Goal: Check status: Check status

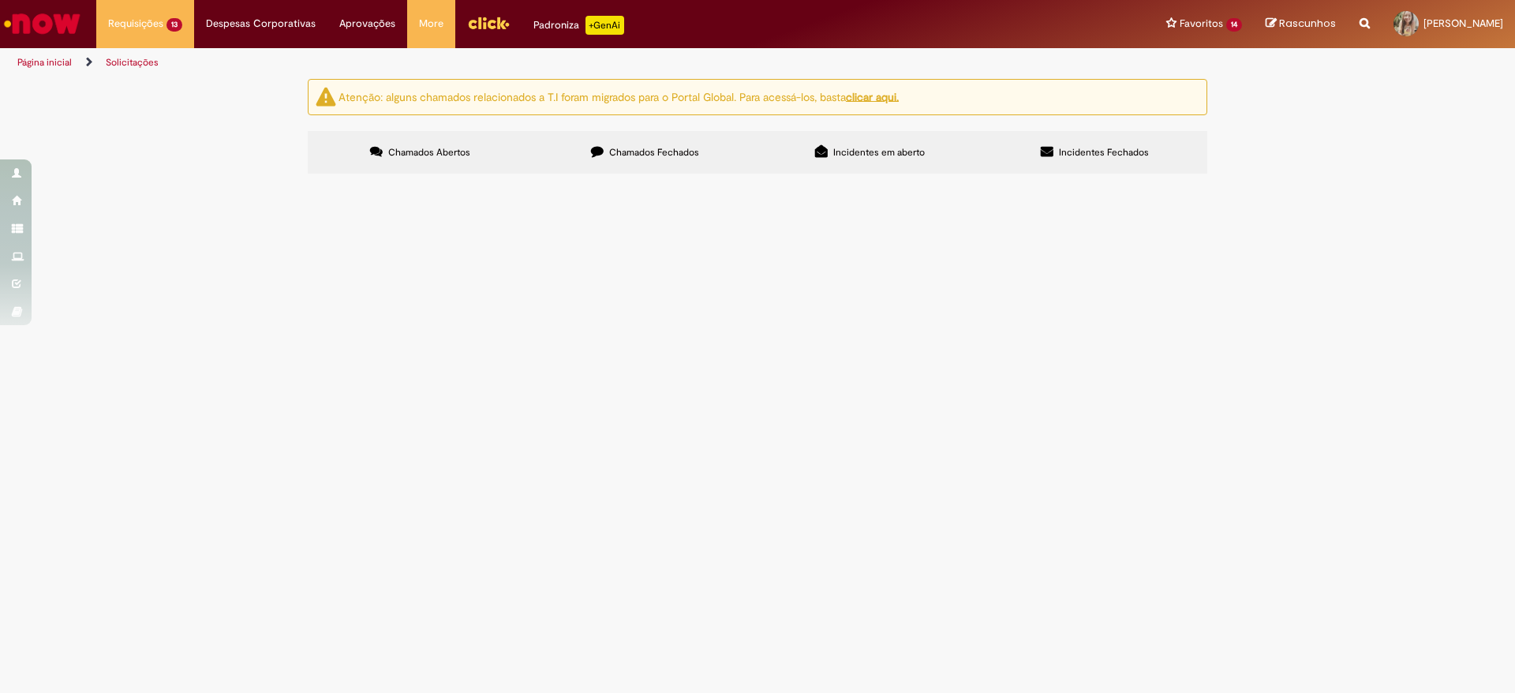
drag, startPoint x: 320, startPoint y: 278, endPoint x: 363, endPoint y: 289, distance: 44.8
click at [0, 0] on td "R13451571" at bounding box center [0, 0] width 0 height 0
copy span "R13451571"
click at [0, 0] on span "Em Validação" at bounding box center [0, 0] width 0 height 0
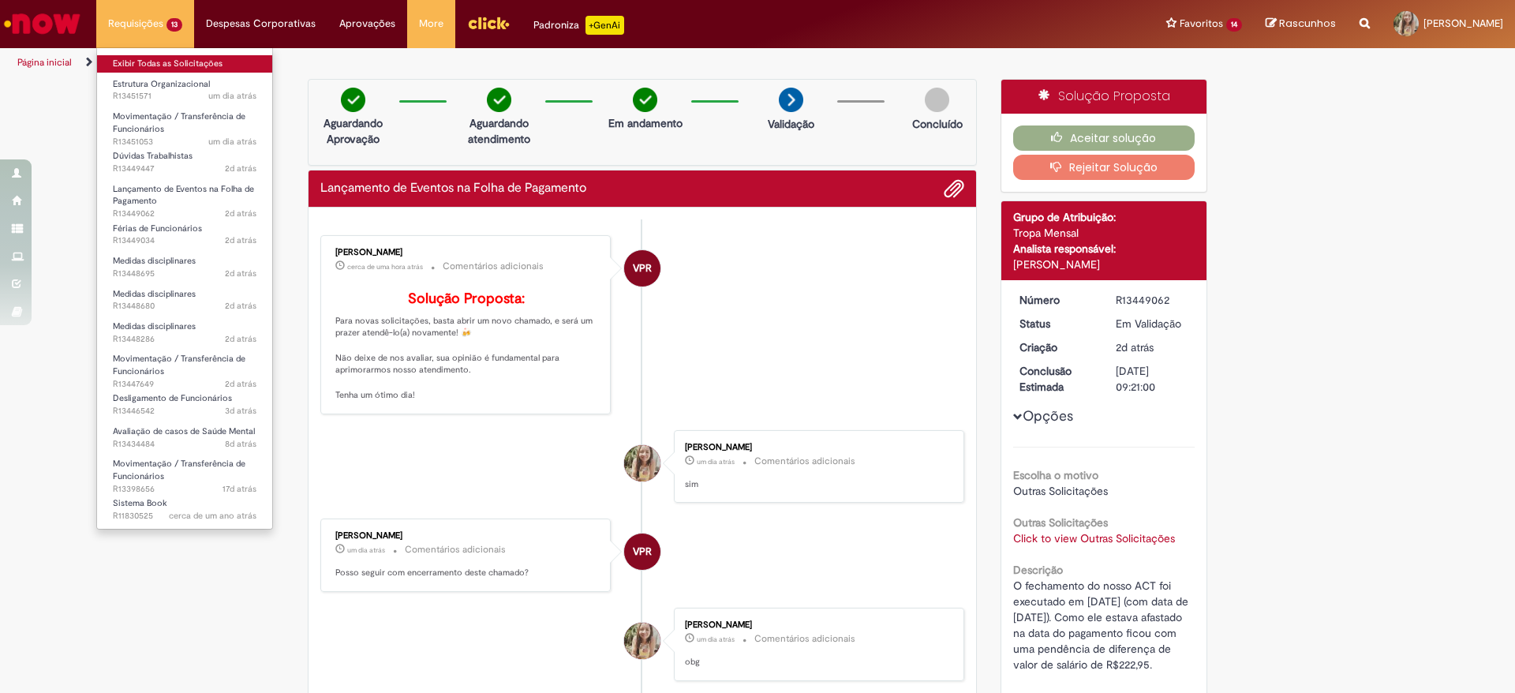
click at [145, 60] on link "Exibir Todas as Solicitações" at bounding box center [184, 63] width 175 height 17
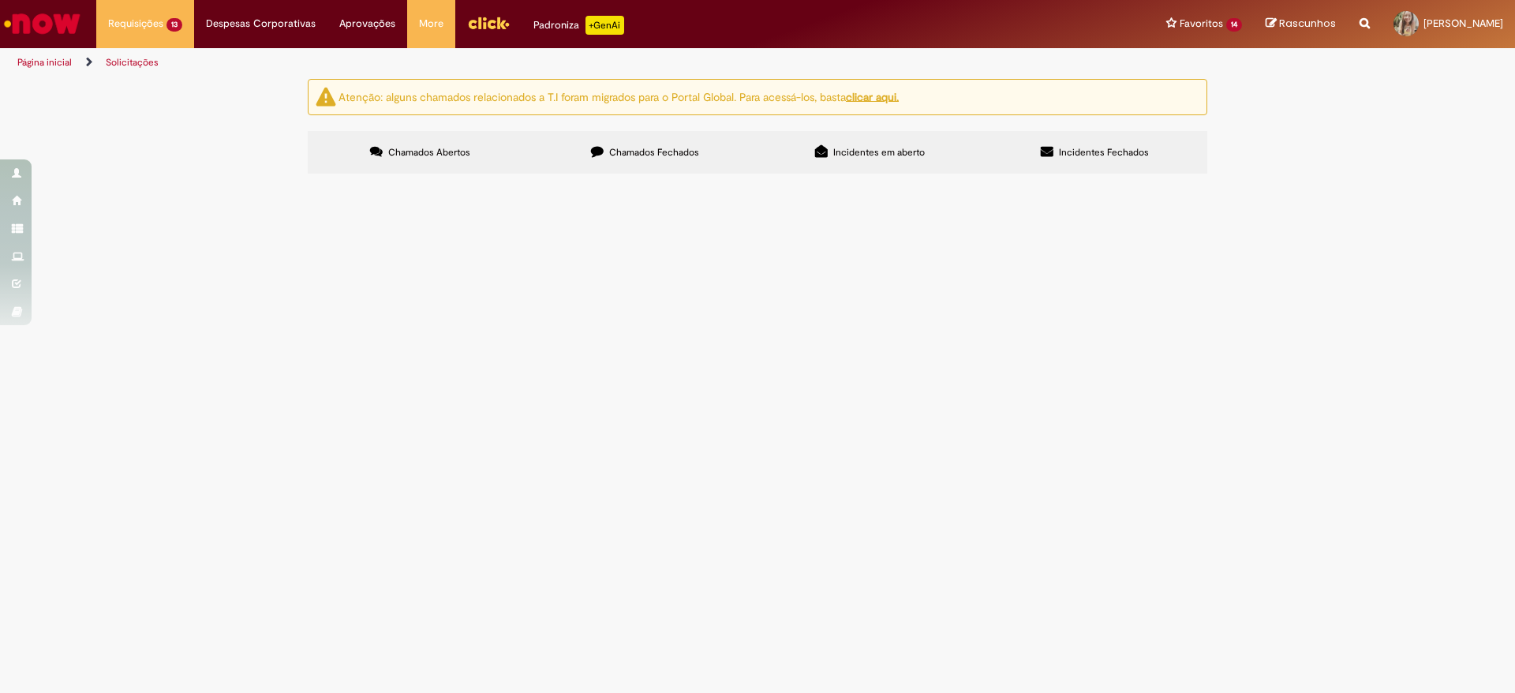
click at [0, 0] on span "Em Validação" at bounding box center [0, 0] width 0 height 0
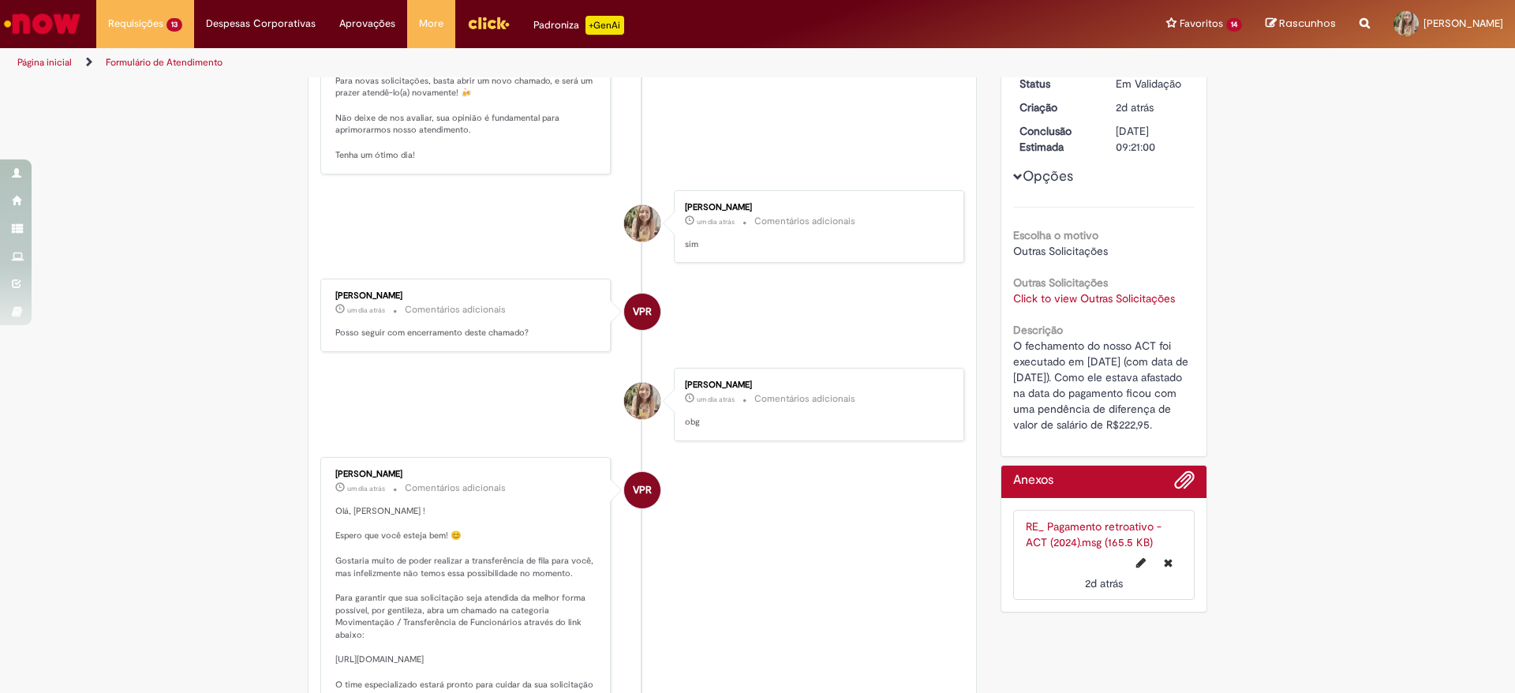
scroll to position [91, 0]
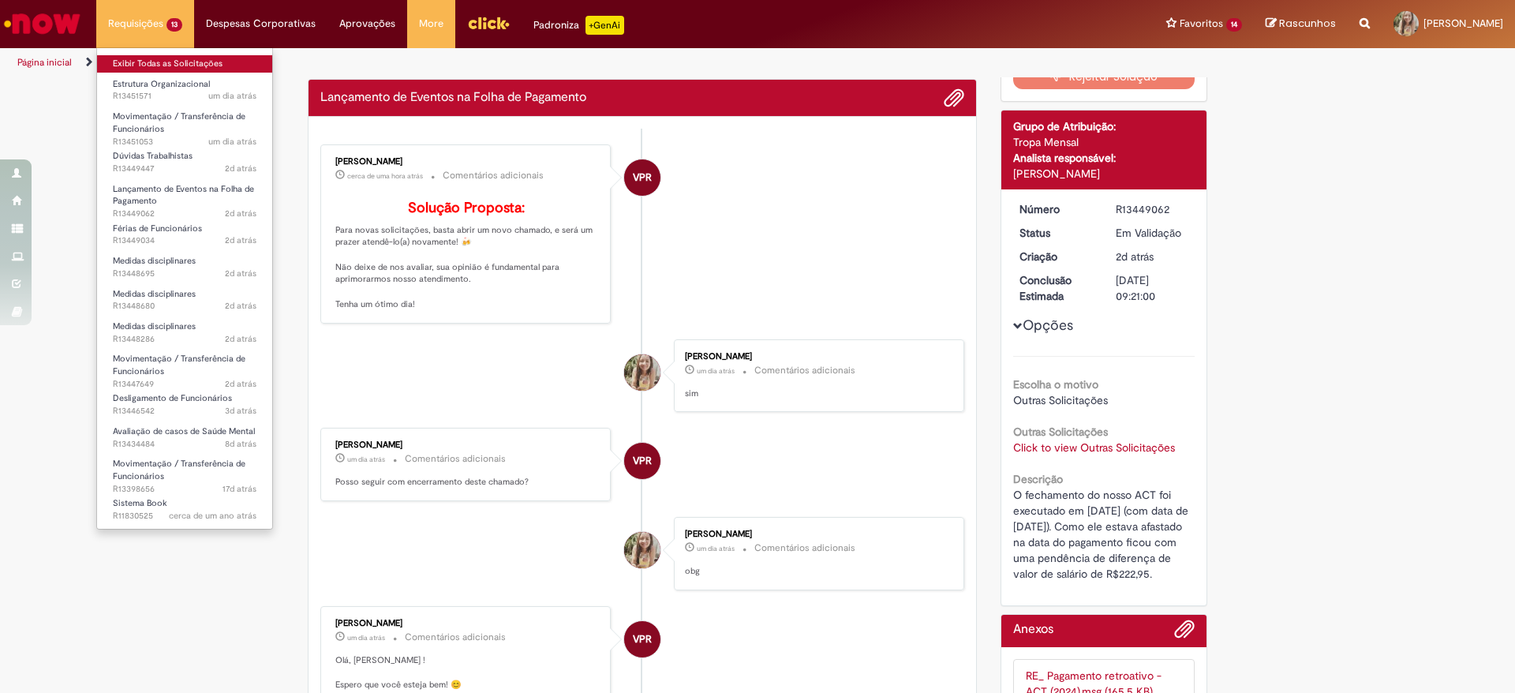
click at [159, 59] on link "Exibir Todas as Solicitações" at bounding box center [184, 63] width 175 height 17
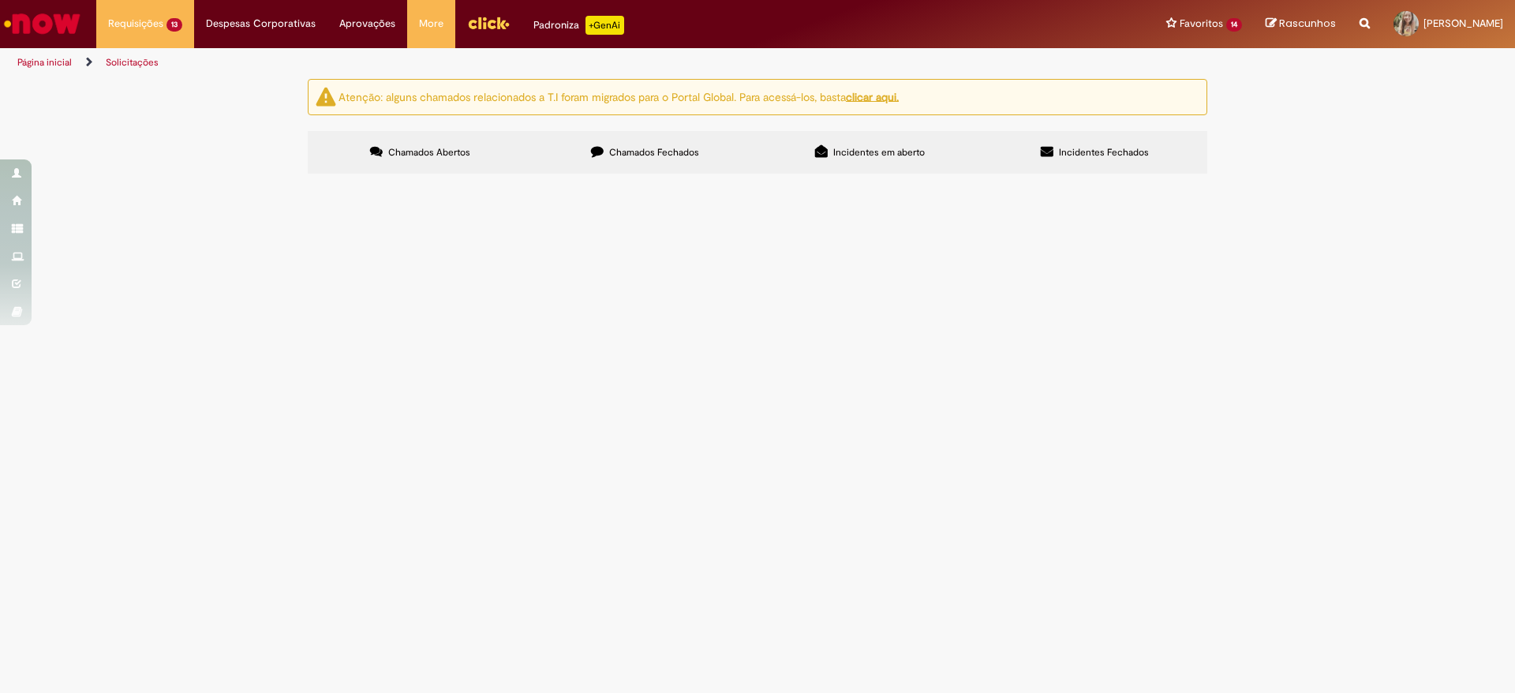
click at [0, 0] on span "Em Validação" at bounding box center [0, 0] width 0 height 0
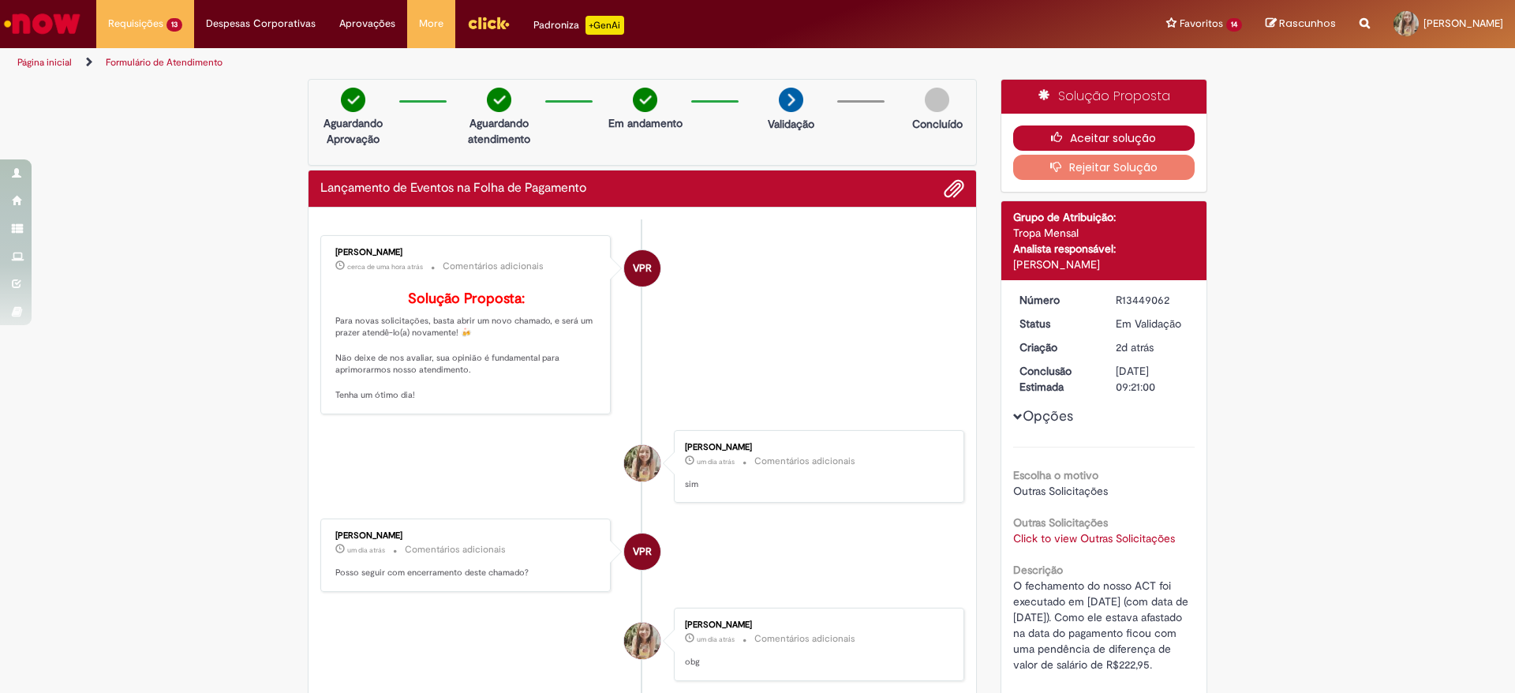
click at [1040, 128] on button "Aceitar solução" at bounding box center [1104, 137] width 182 height 25
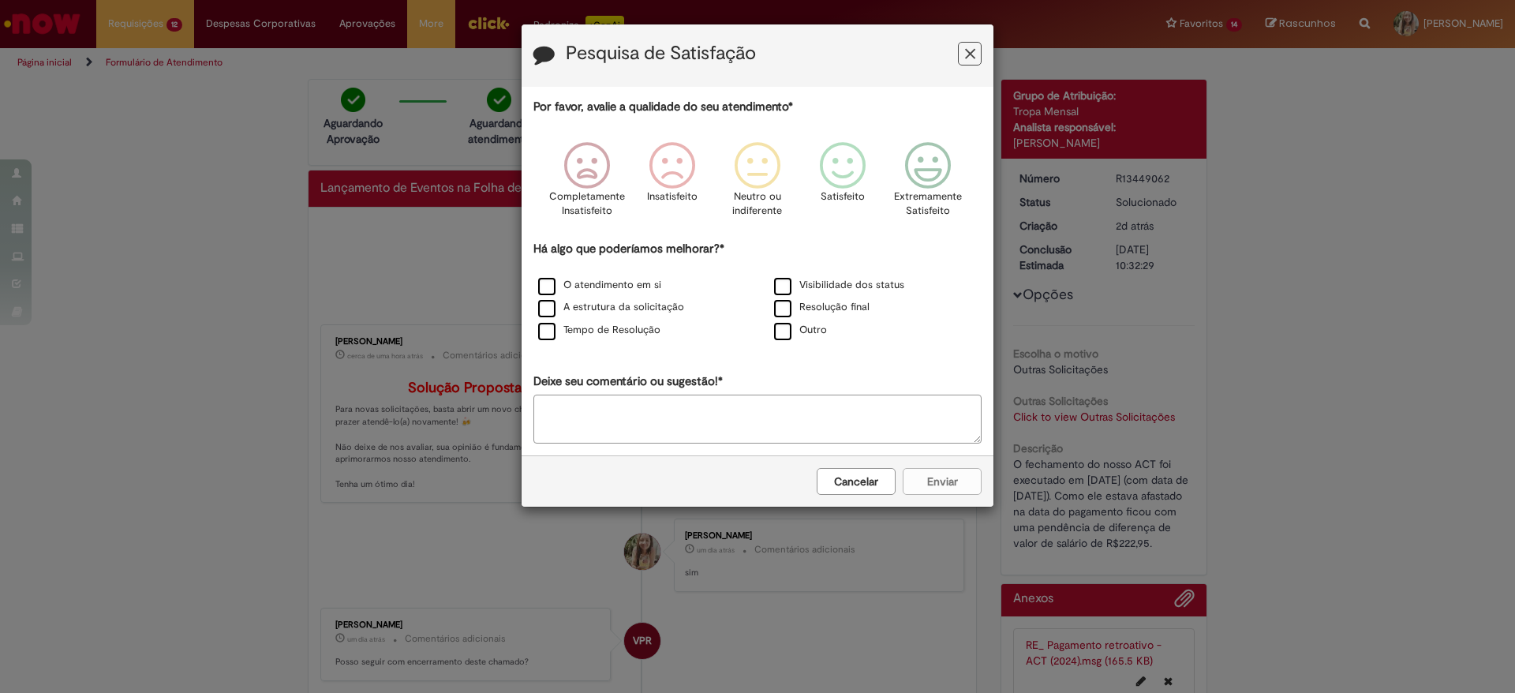
click at [970, 43] on button "Feedback" at bounding box center [970, 54] width 24 height 24
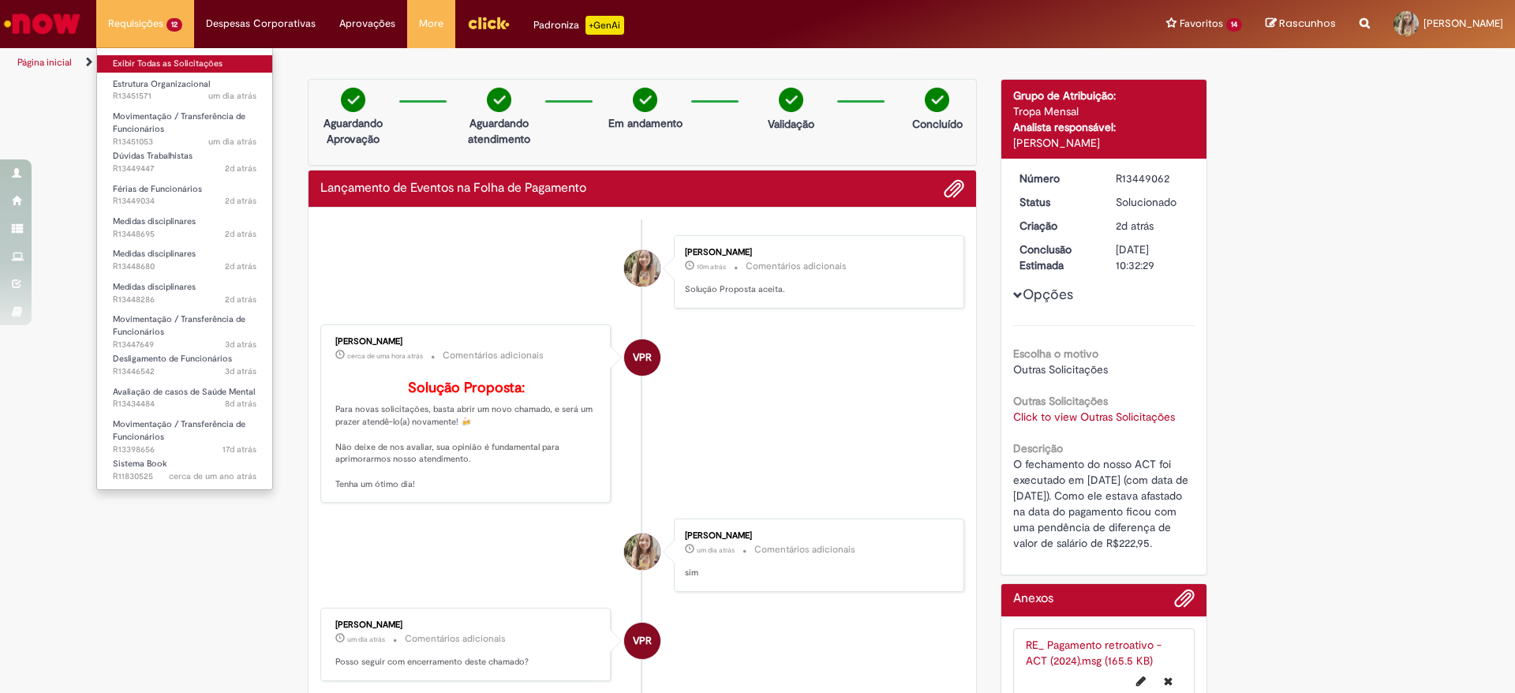
click at [162, 59] on link "Exibir Todas as Solicitações" at bounding box center [184, 63] width 175 height 17
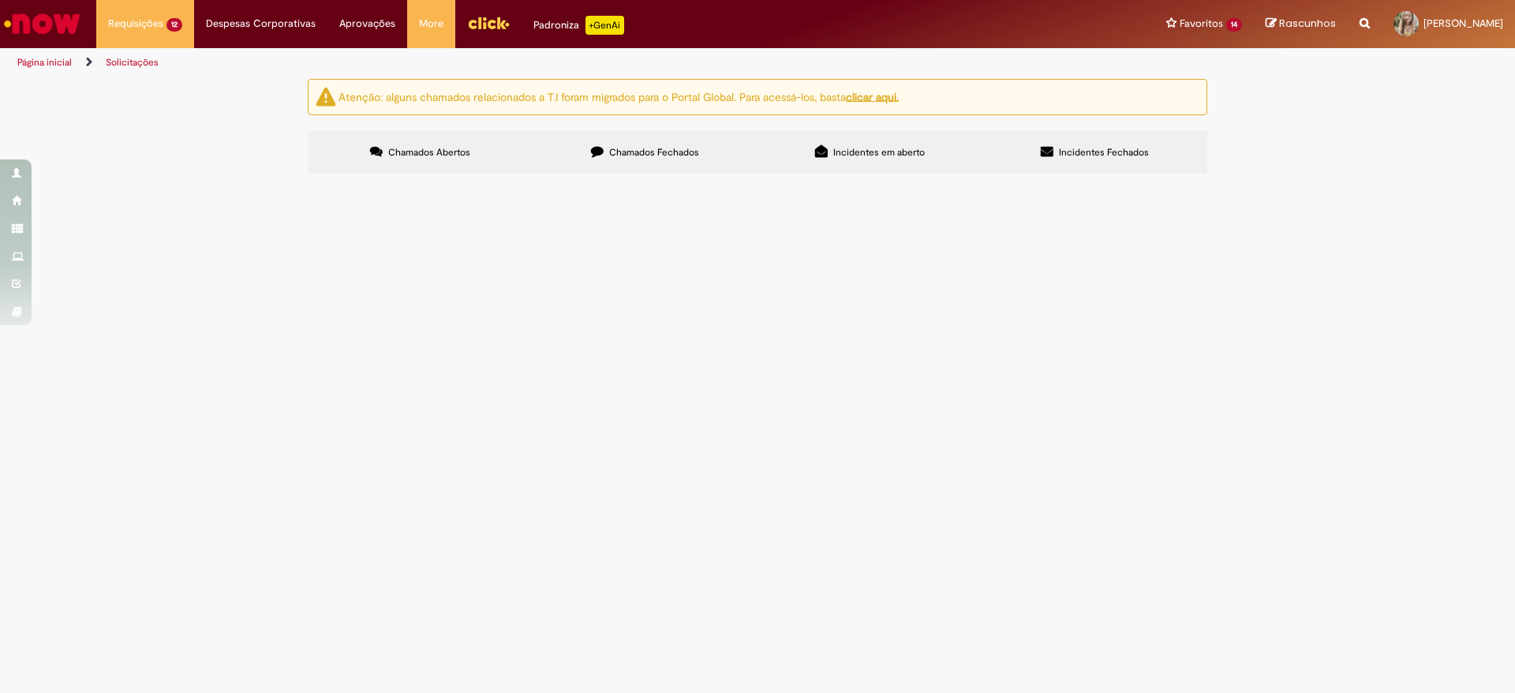
scroll to position [153, 0]
